Goal: Obtain resource: Download file/media

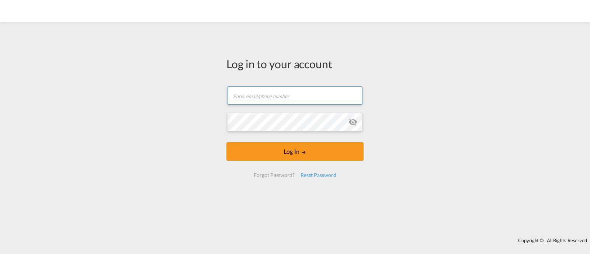
type input "[EMAIL_ADDRESS][DOMAIN_NAME]"
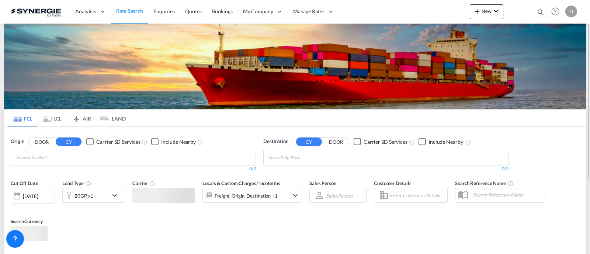
click at [542, 11] on md-icon "icon-magnify" at bounding box center [541, 12] width 8 height 8
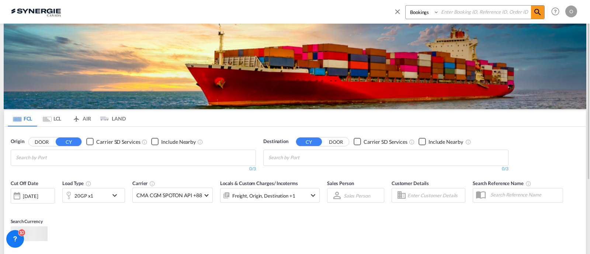
click at [406, 15] on select "Bookings Quotes Enquiries" at bounding box center [423, 12] width 35 height 13
select select "Quotes"
click at [406, 6] on select "Bookings Quotes Enquiries" at bounding box center [423, 12] width 35 height 13
click at [452, 16] on input at bounding box center [486, 12] width 92 height 13
paste input "SYC000013303"
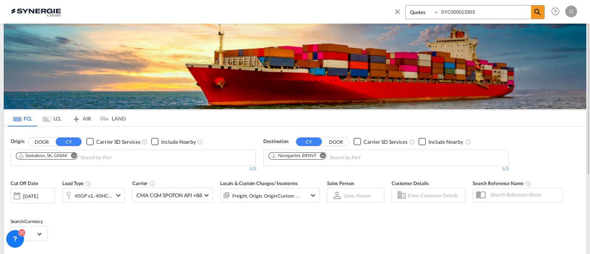
type input "SYC000013303"
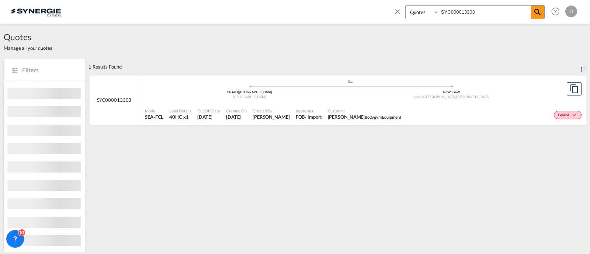
click at [356, 103] on div "Mode SEA-FCL Load Details 40HC x1 Cut Off Date 16 Jul 2025 Created On 16 Jul 20…" at bounding box center [363, 114] width 448 height 22
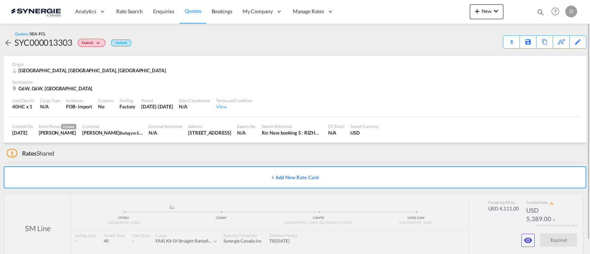
drag, startPoint x: 529, startPoint y: 242, endPoint x: 520, endPoint y: 92, distance: 150.5
click at [520, 91] on div "Quotes / SEA-FCL SYC000013303 Expired Default Download Quote Save As Template C…" at bounding box center [295, 147] width 583 height 246
click at [510, 41] on div "Download Quote" at bounding box center [498, 42] width 38 height 12
